Goal: Task Accomplishment & Management: Manage account settings

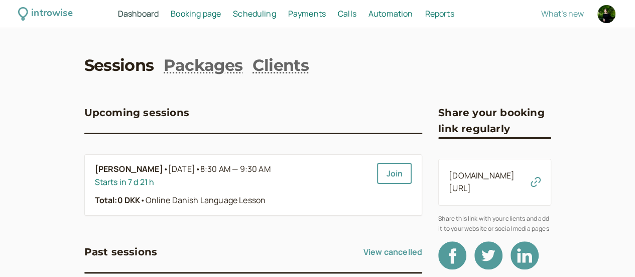
click at [276, 13] on span "Scheduling" at bounding box center [254, 13] width 43 height 11
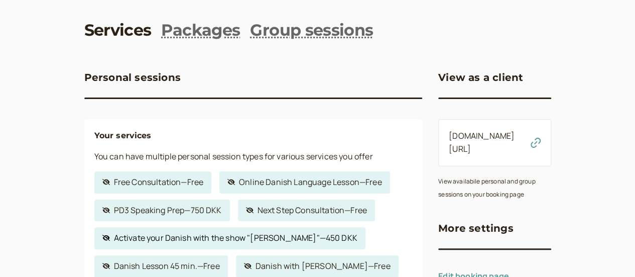
scroll to position [50, 0]
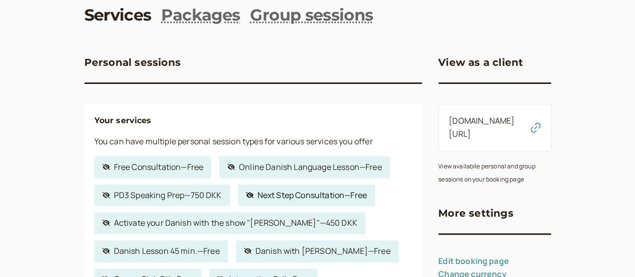
click at [257, 199] on link "Hidden service Next Step Consultation — Free" at bounding box center [306, 195] width 137 height 22
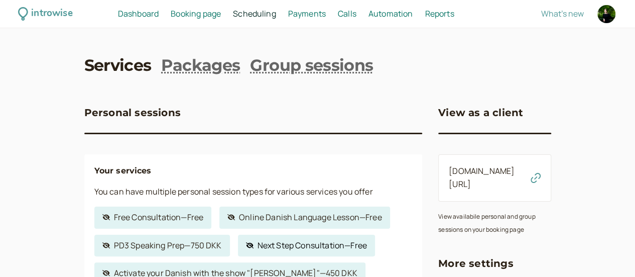
select select "30"
select select "c2z5adJsVqrROgbcEYHF"
select select "1440"
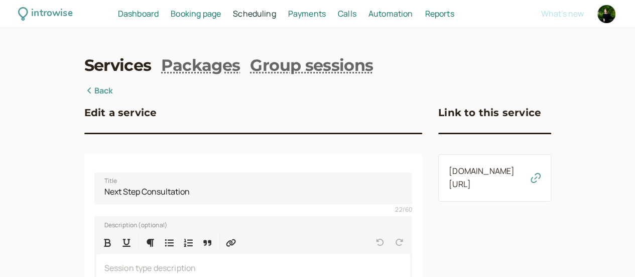
click at [541, 179] on icon "button" at bounding box center [536, 178] width 10 height 10
